Goal: Find specific page/section: Find specific page/section

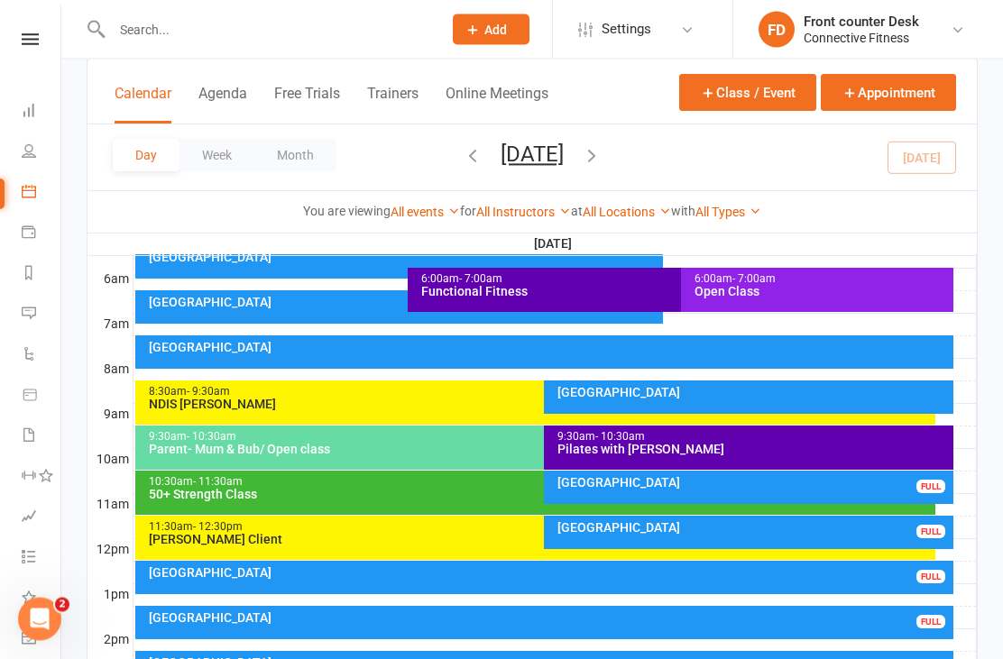
scroll to position [374, 0]
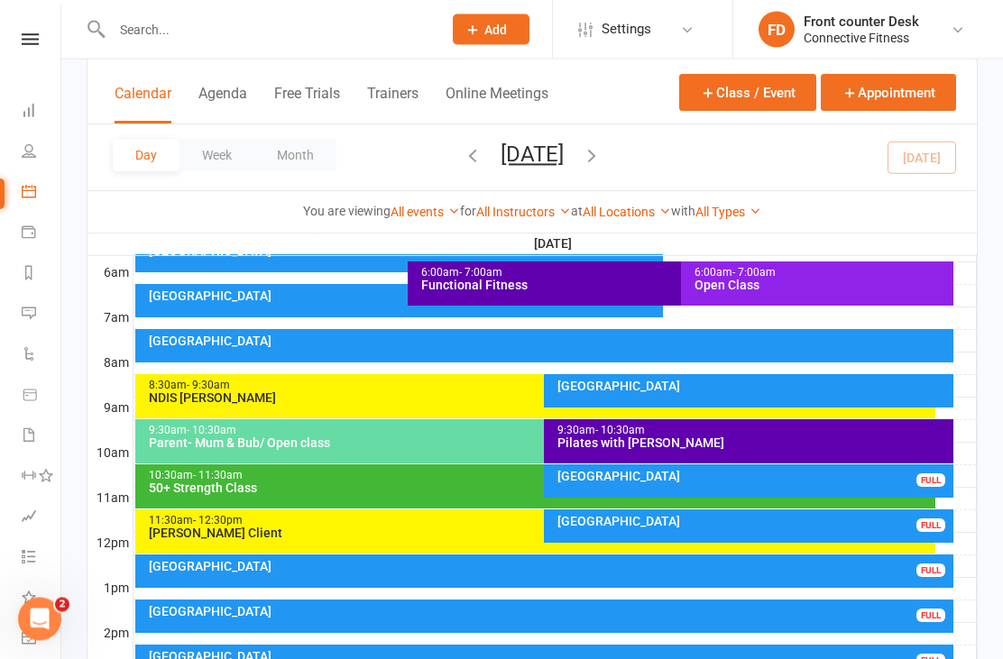
click at [847, 491] on div "Recovery Centre FULL" at bounding box center [748, 481] width 409 height 33
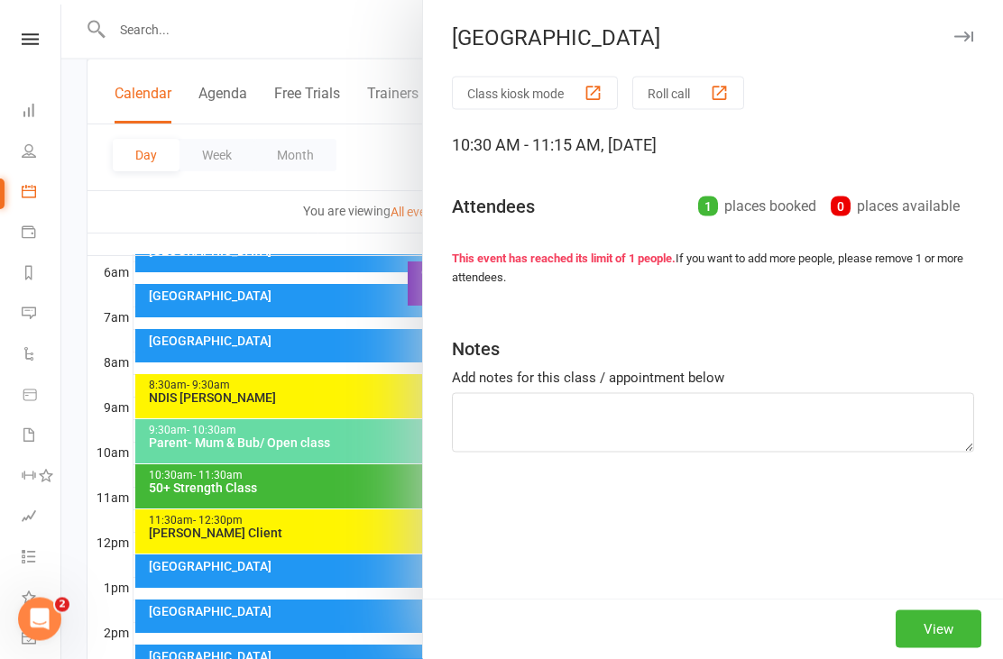
scroll to position [375, 0]
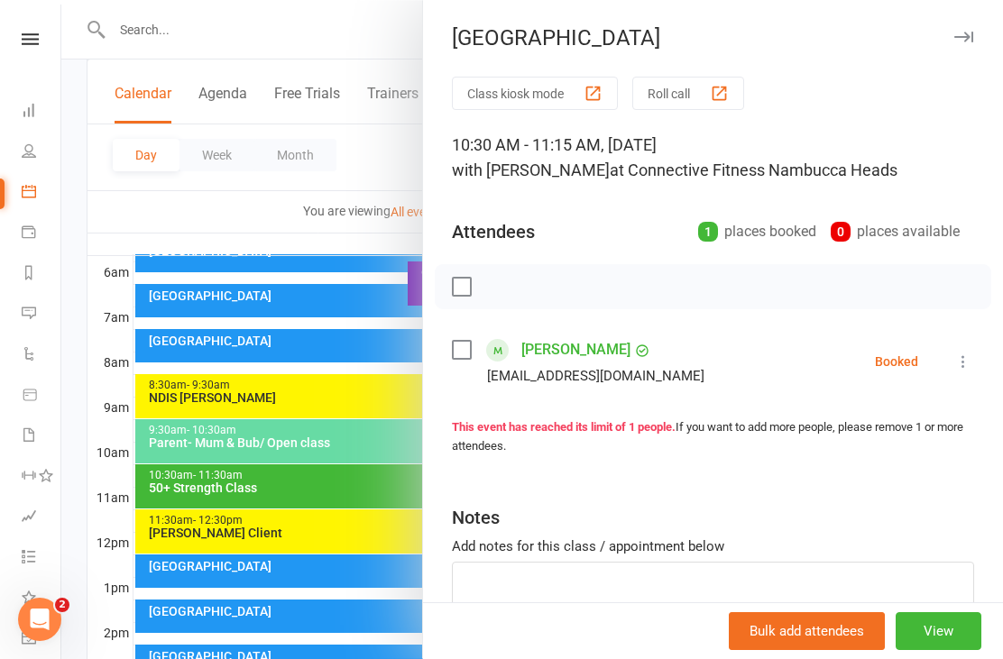
click at [68, 523] on div at bounding box center [531, 329] width 941 height 659
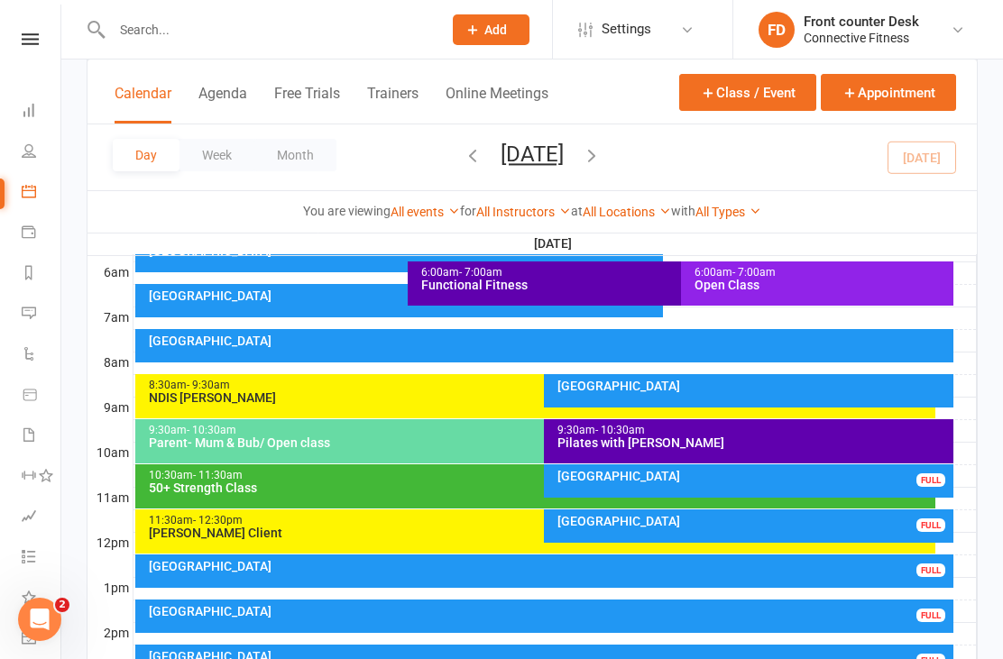
click at [916, 537] on div "Recovery Centre FULL" at bounding box center [748, 525] width 409 height 33
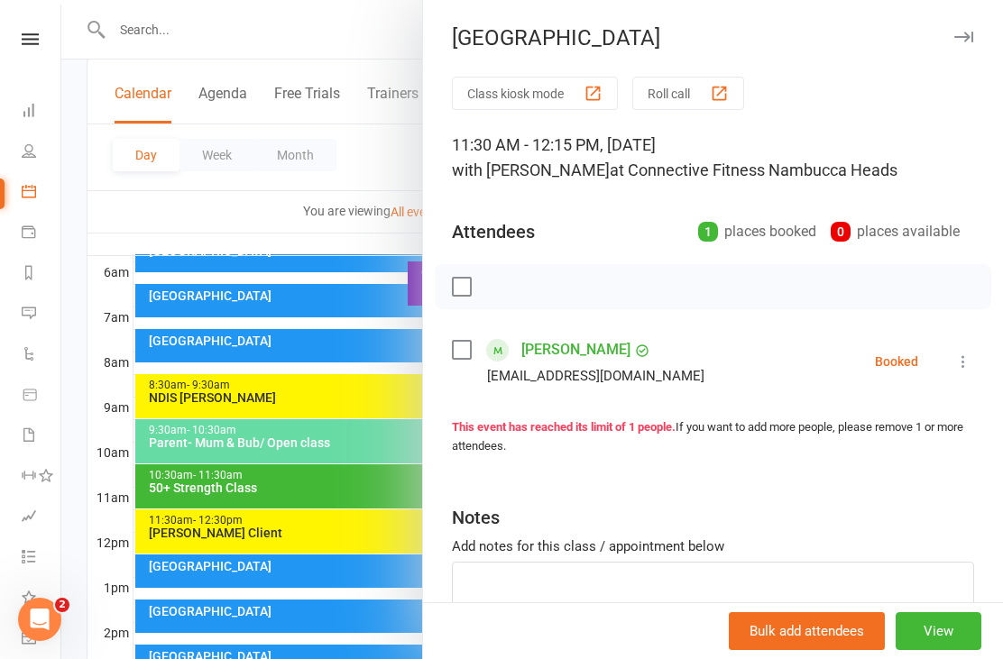
click at [112, 503] on div at bounding box center [531, 329] width 941 height 659
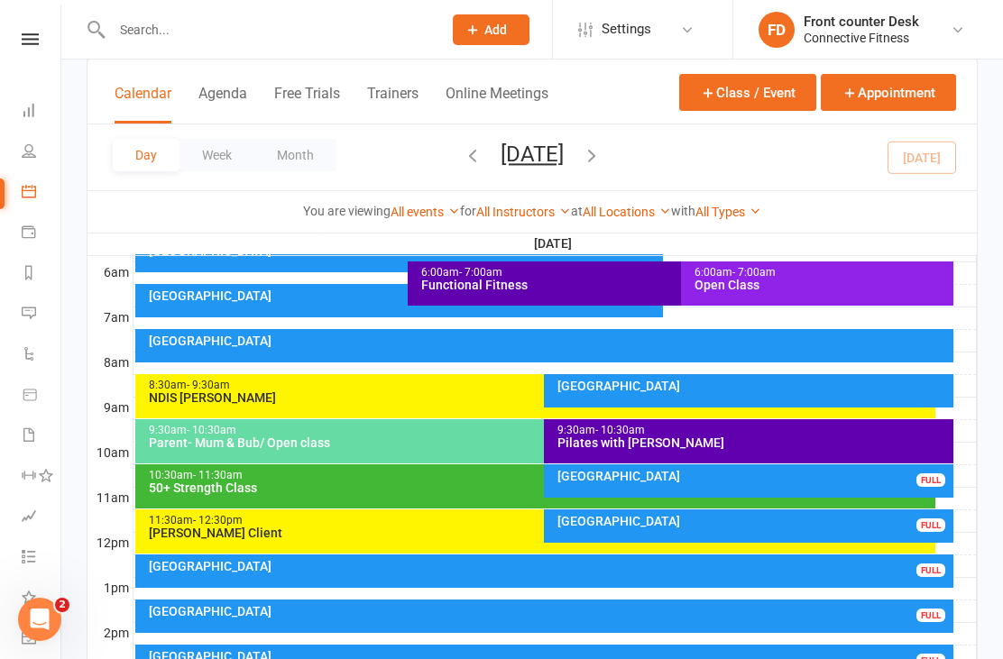
click at [58, 510] on link "Assessments" at bounding box center [42, 518] width 41 height 41
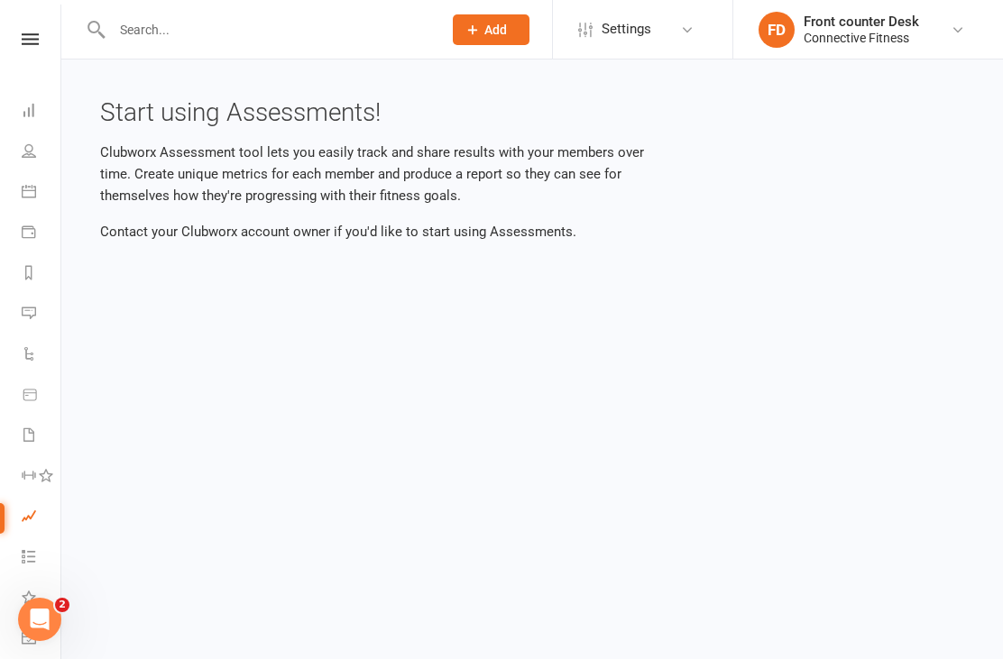
click at [27, 198] on link "Calendar" at bounding box center [42, 193] width 41 height 41
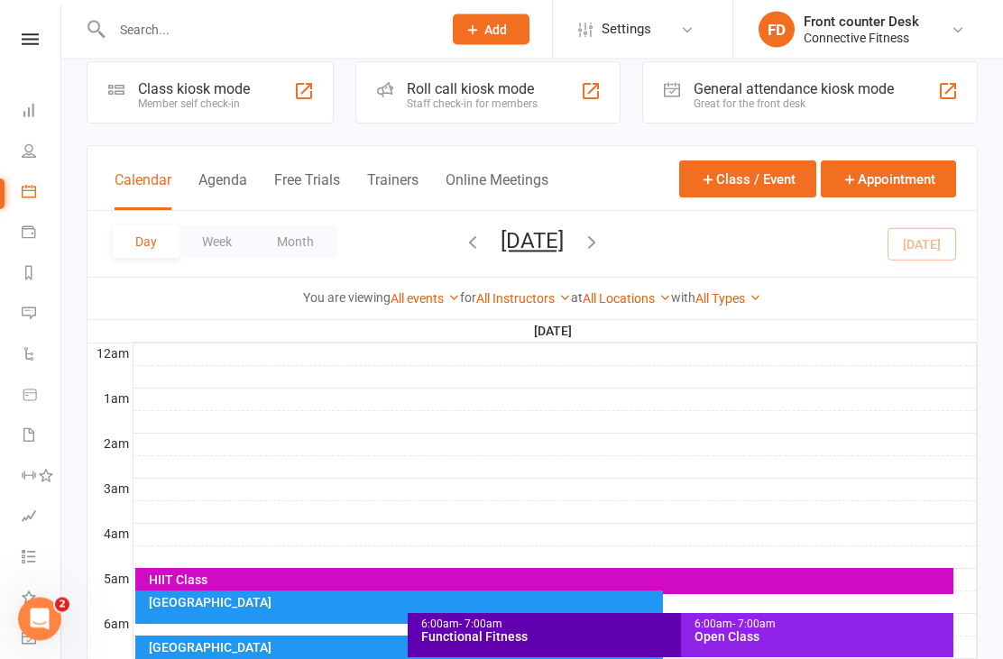
click at [601, 245] on icon "button" at bounding box center [592, 243] width 20 height 20
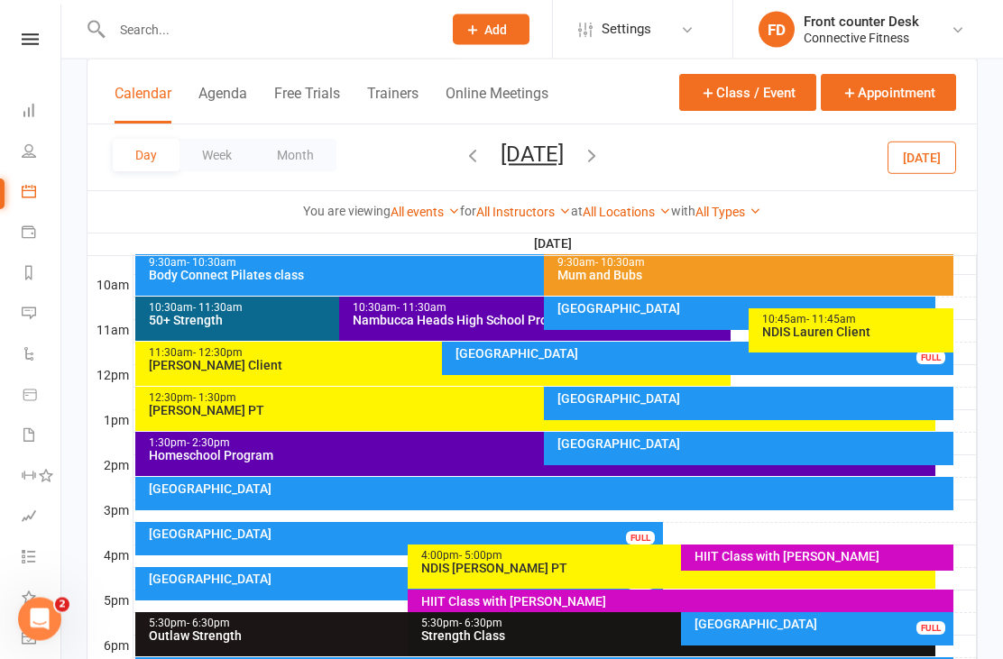
scroll to position [539, 0]
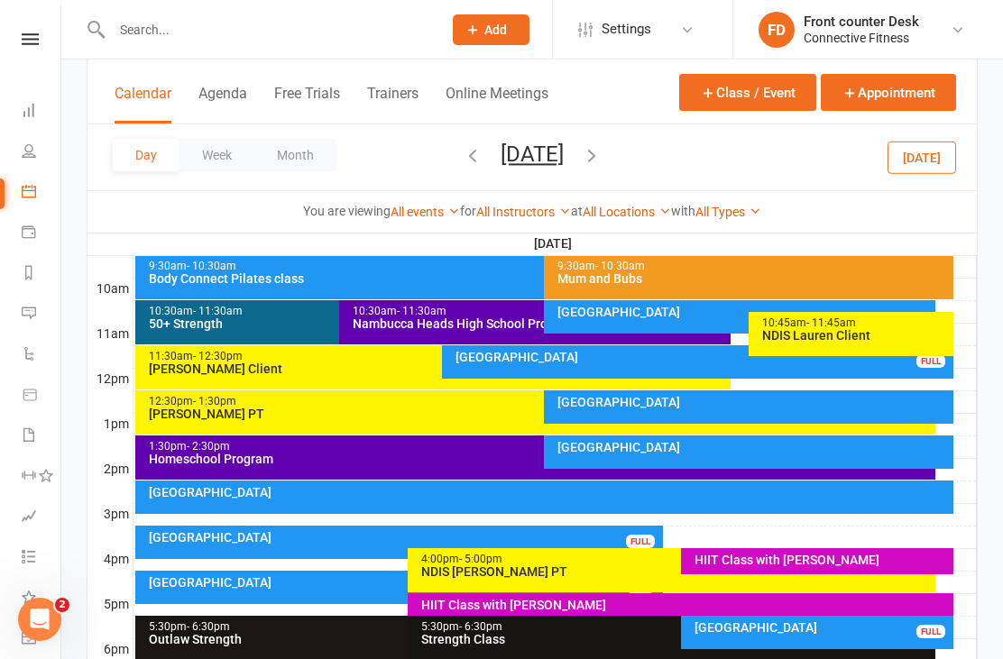
click at [892, 406] on div "[GEOGRAPHIC_DATA]" at bounding box center [752, 402] width 393 height 13
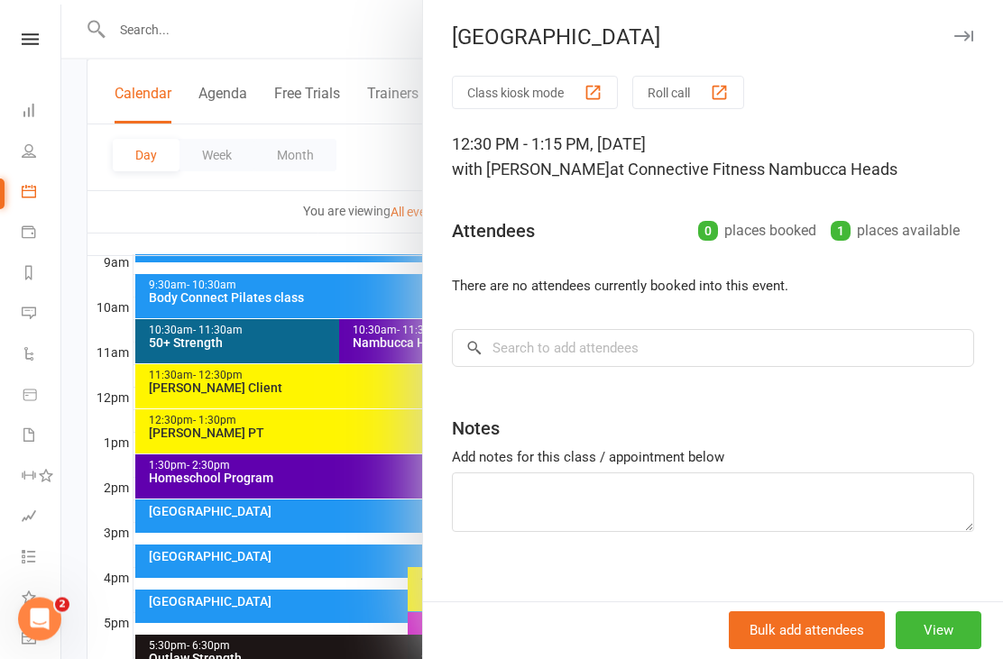
scroll to position [505, 0]
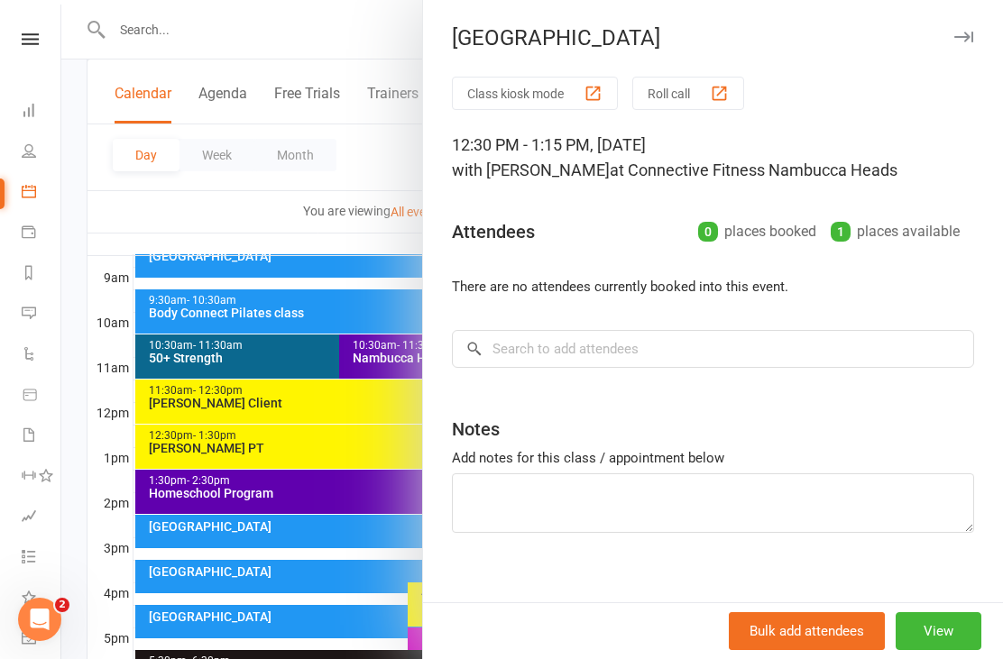
click at [225, 237] on div at bounding box center [531, 329] width 941 height 659
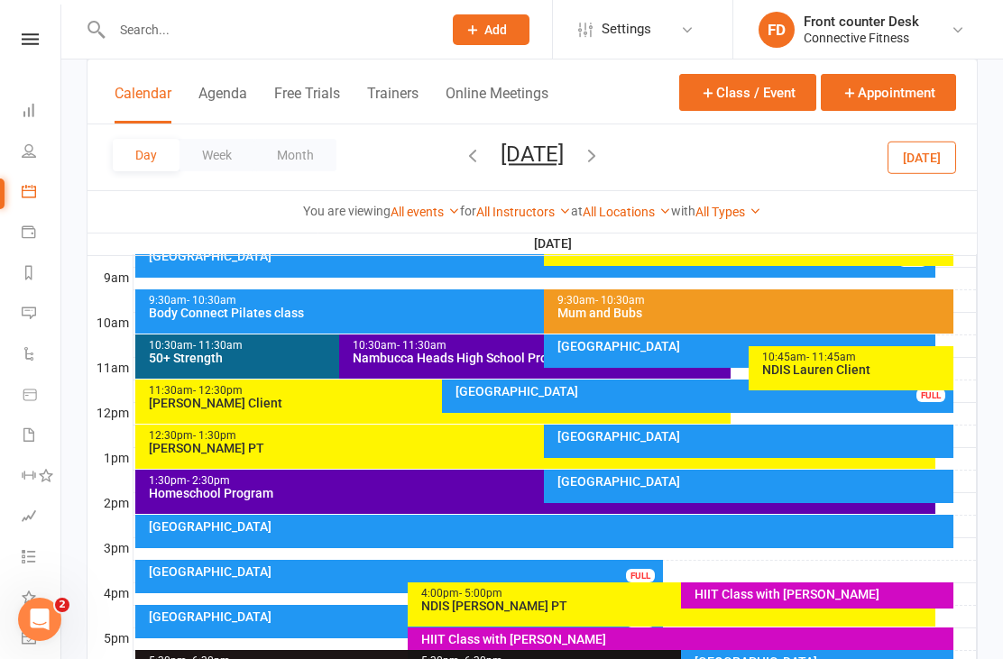
click at [463, 170] on button "button" at bounding box center [473, 158] width 20 height 32
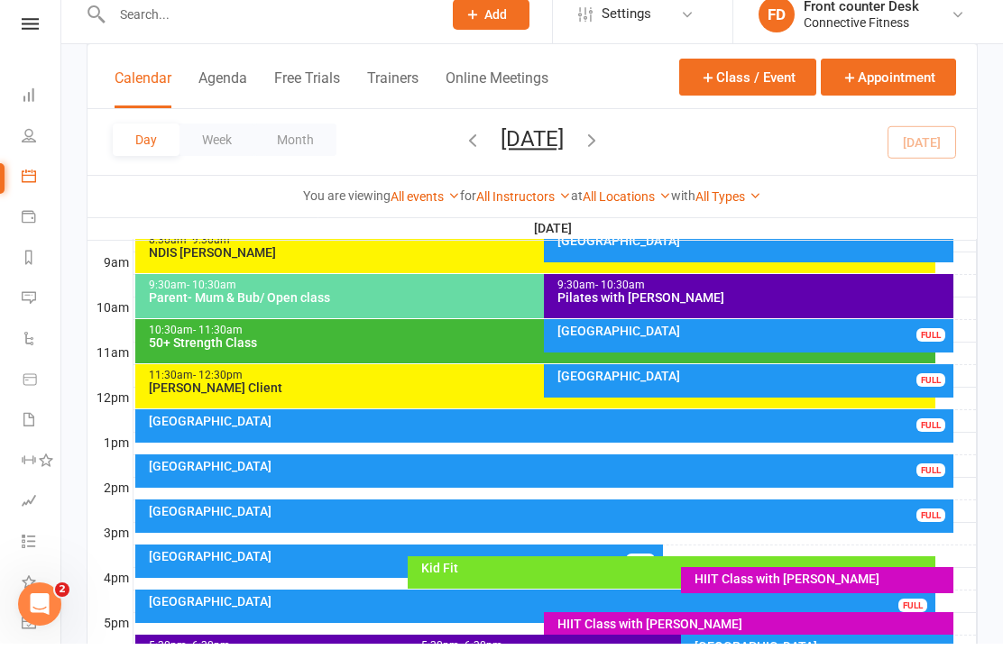
scroll to position [567, 0]
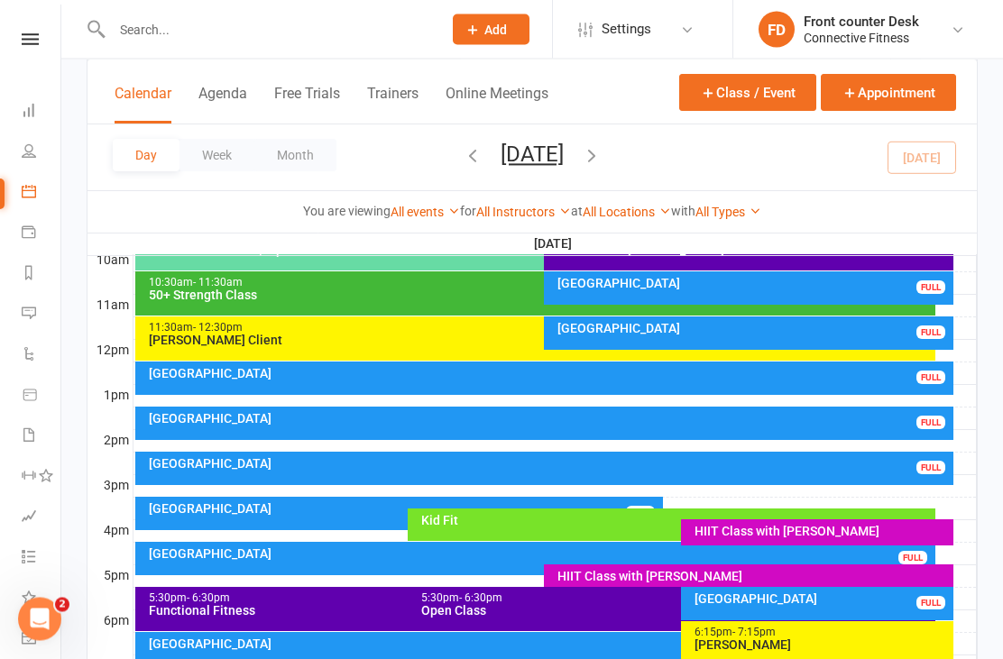
click at [278, 522] on div "Recovery Centre FULL" at bounding box center [398, 514] width 527 height 33
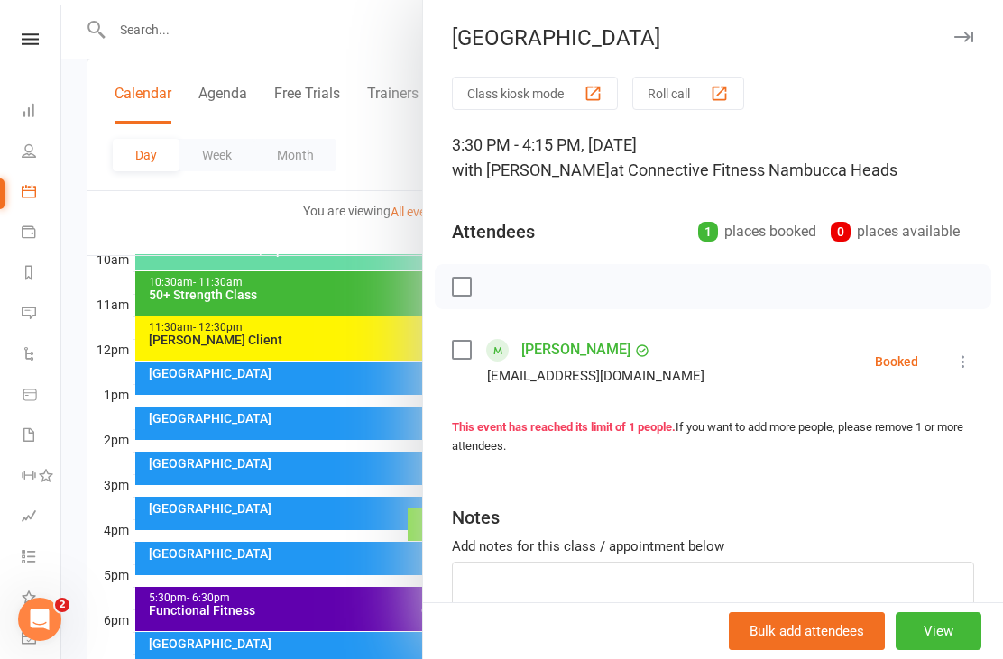
click at [68, 547] on div at bounding box center [531, 329] width 941 height 659
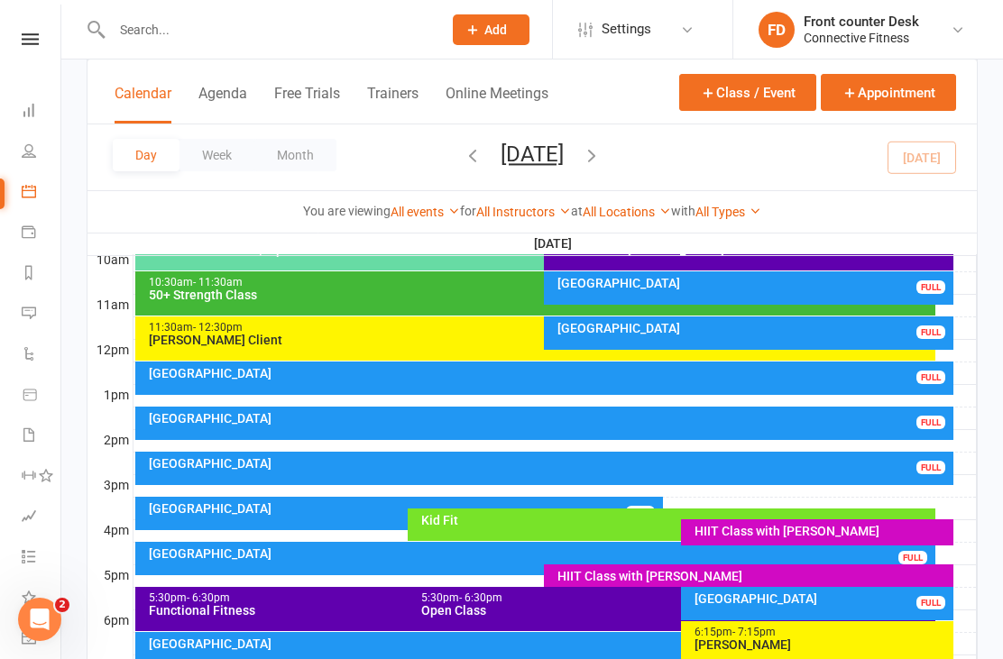
click at [316, 24] on input "text" at bounding box center [267, 29] width 323 height 25
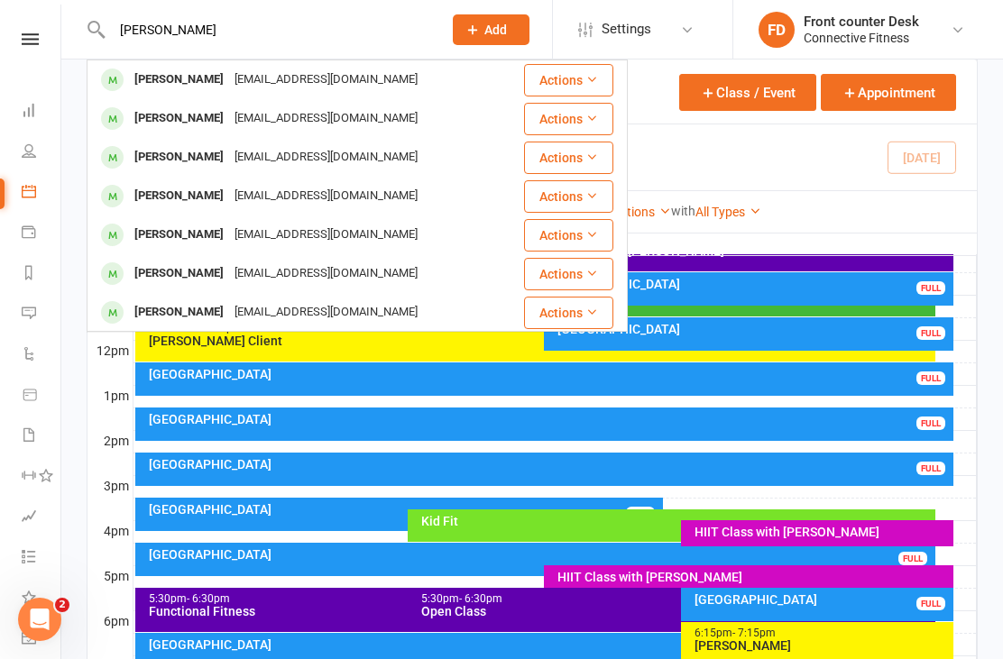
type input "[PERSON_NAME]"
click at [232, 234] on div "[EMAIL_ADDRESS][DOMAIN_NAME]" at bounding box center [326, 235] width 194 height 26
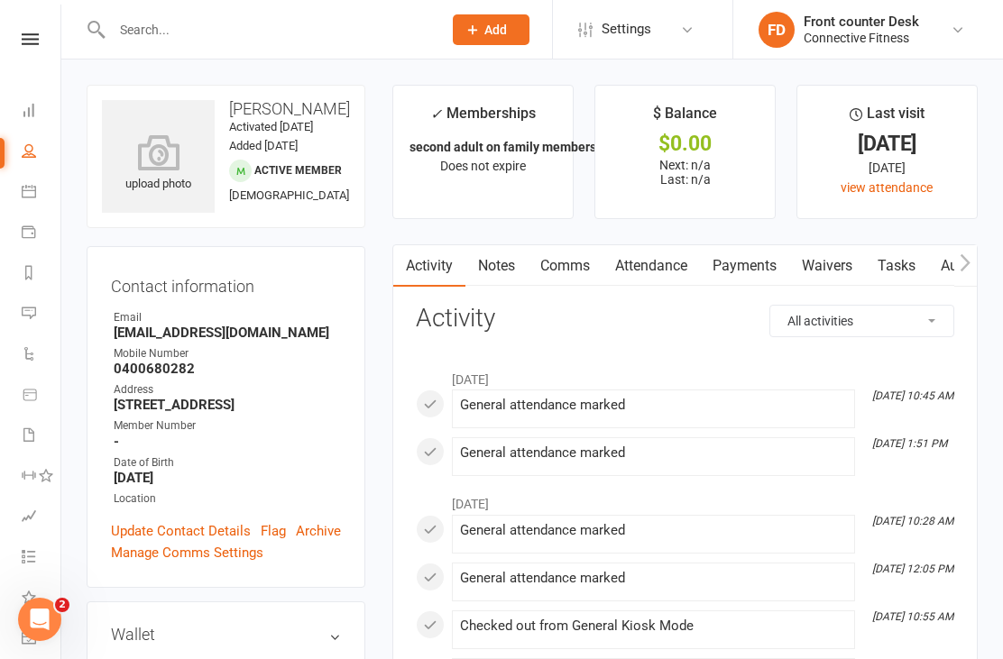
click at [30, 122] on link "Dashboard" at bounding box center [42, 112] width 41 height 41
